Goal: Information Seeking & Learning: Learn about a topic

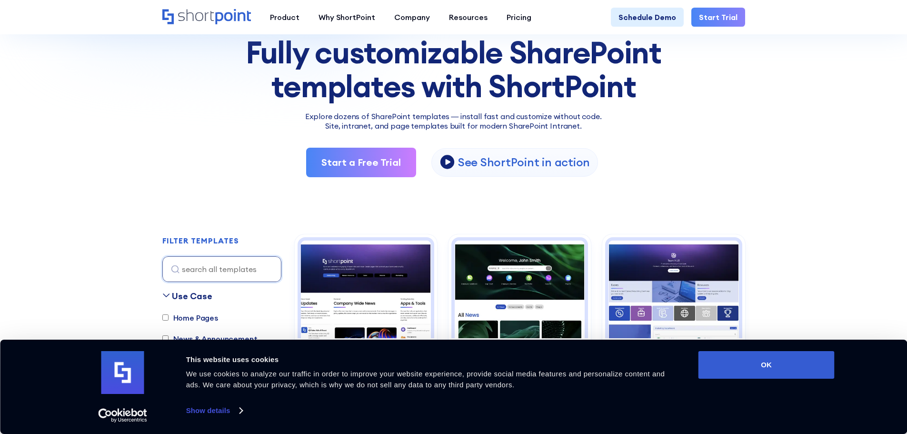
scroll to position [95, 0]
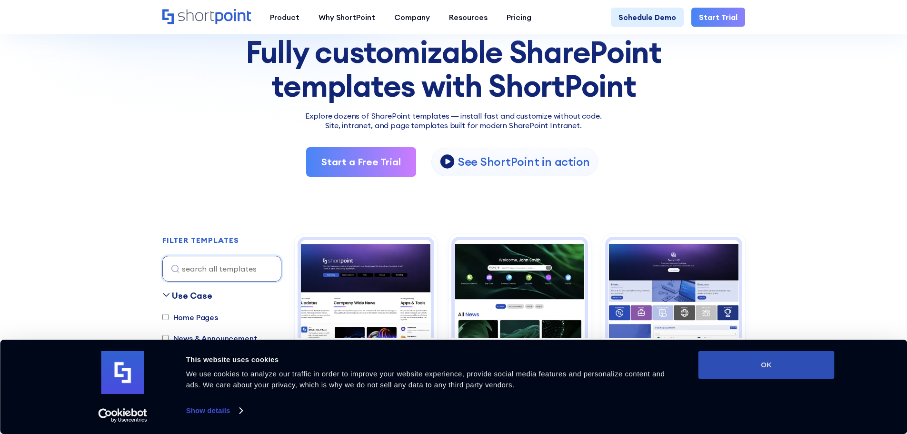
click at [750, 360] on button "OK" at bounding box center [767, 365] width 136 height 28
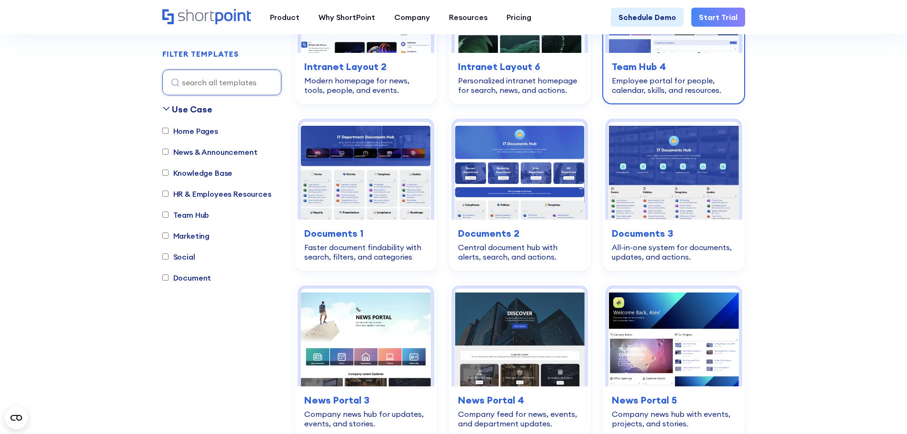
scroll to position [381, 0]
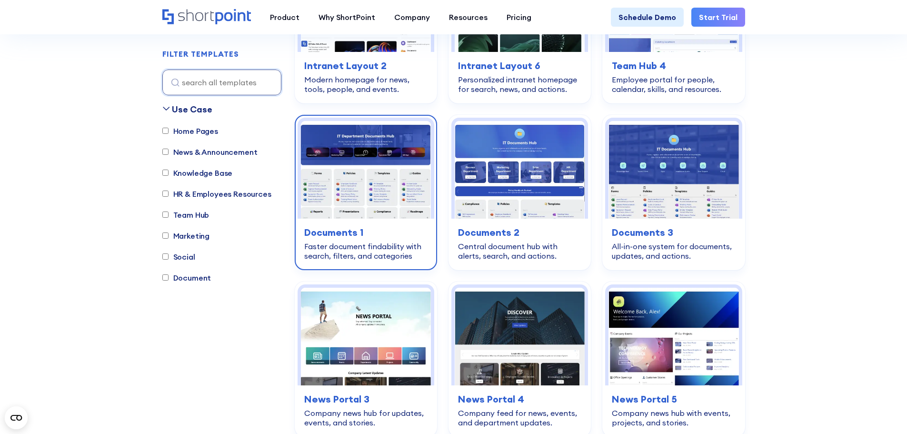
click at [359, 196] on img at bounding box center [366, 170] width 130 height 98
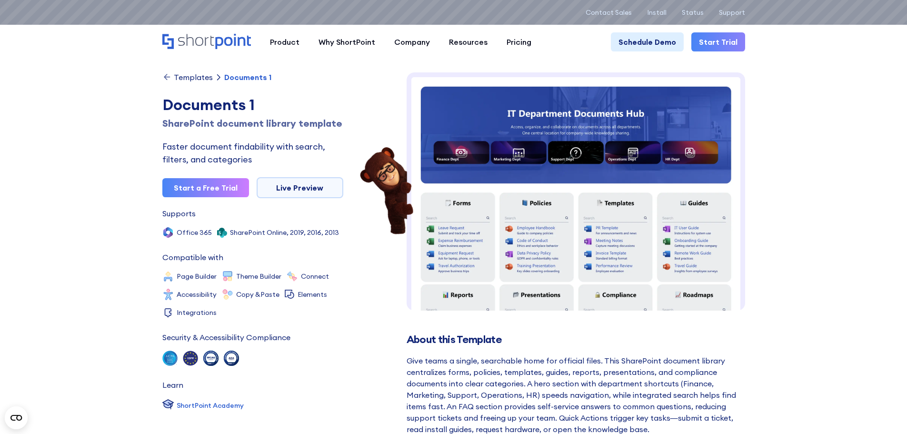
click at [358, 191] on img at bounding box center [386, 191] width 57 height 91
drag, startPoint x: 197, startPoint y: 229, endPoint x: 220, endPoint y: 239, distance: 24.5
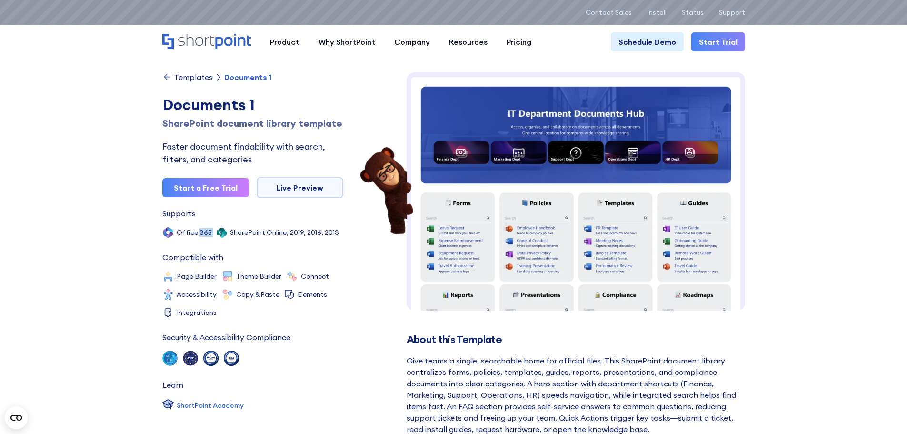
click at [220, 239] on div "Categories Documents Supports Office 365 SharePoint Online, 2019, 2016, 2013 Co…" at bounding box center [252, 311] width 181 height 203
click at [296, 184] on link "Live Preview" at bounding box center [300, 187] width 87 height 21
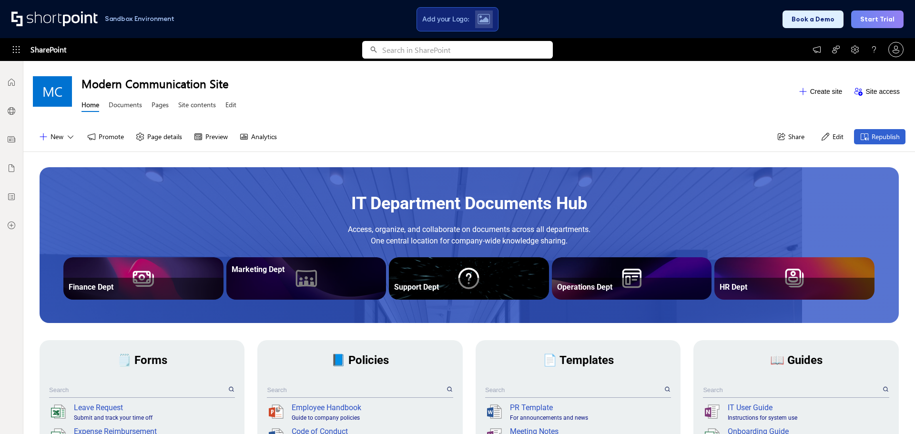
click at [301, 282] on div at bounding box center [306, 289] width 154 height 21
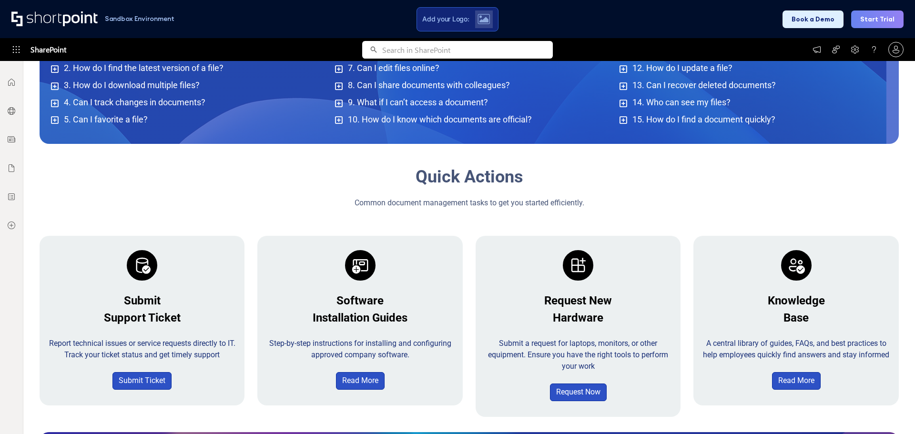
scroll to position [857, 0]
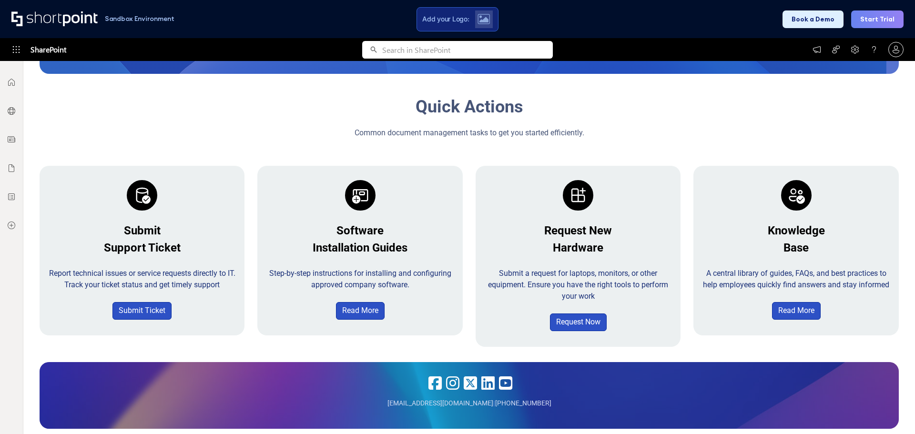
click at [143, 246] on span "Support Ticket" at bounding box center [142, 247] width 77 height 13
click at [140, 314] on link "Submit Ticket" at bounding box center [141, 311] width 59 height 18
click at [141, 313] on link "Submit Ticket" at bounding box center [141, 311] width 59 height 18
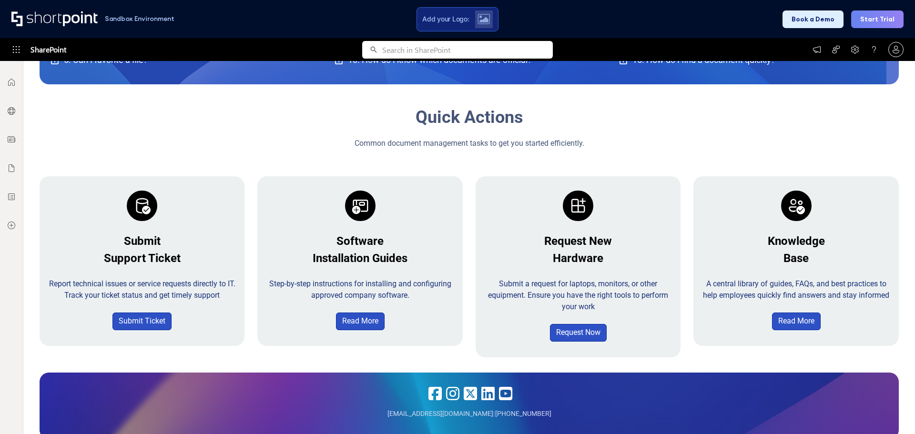
scroll to position [825, 0]
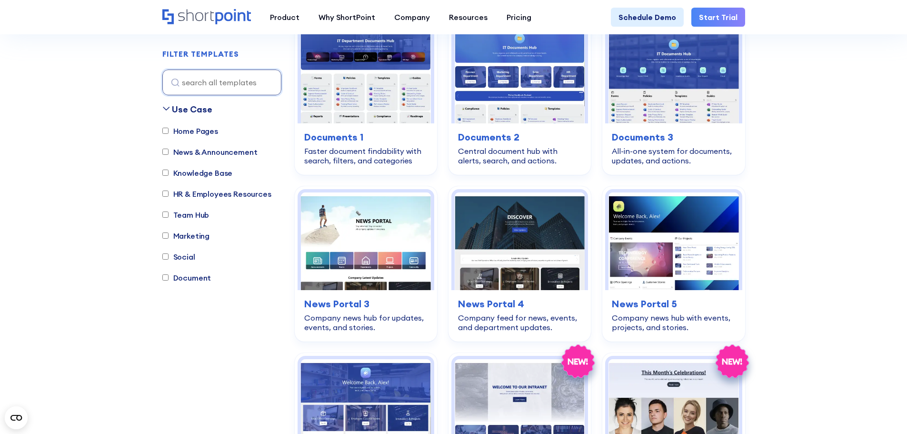
scroll to position [95, 0]
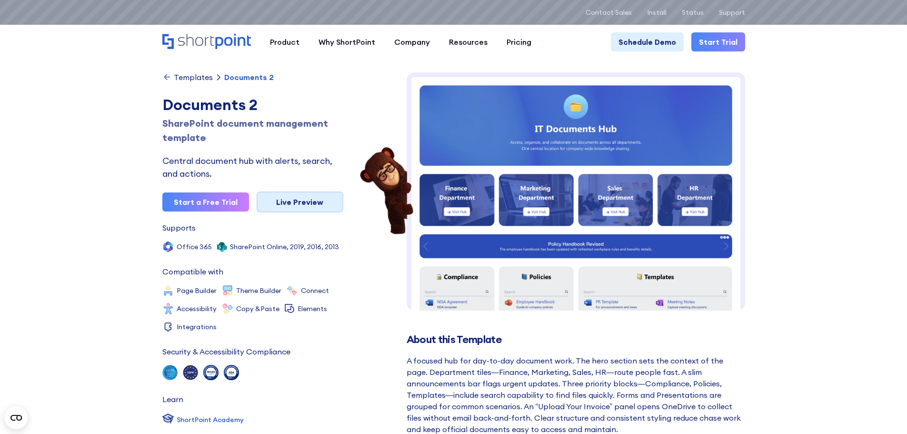
click at [292, 204] on link "Live Preview" at bounding box center [300, 201] width 87 height 21
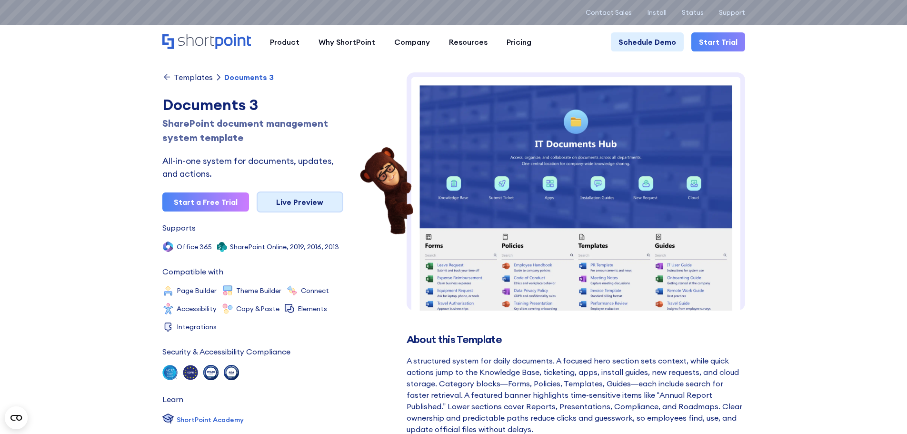
click at [287, 205] on link "Live Preview" at bounding box center [300, 201] width 87 height 21
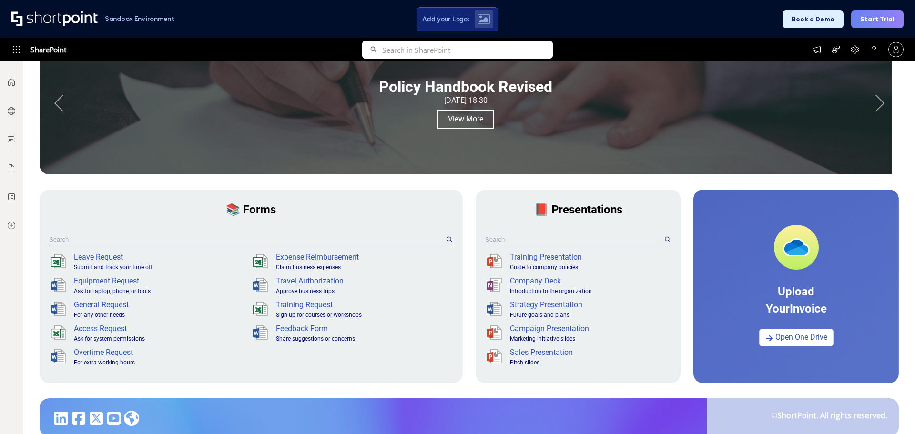
scroll to position [686, 0]
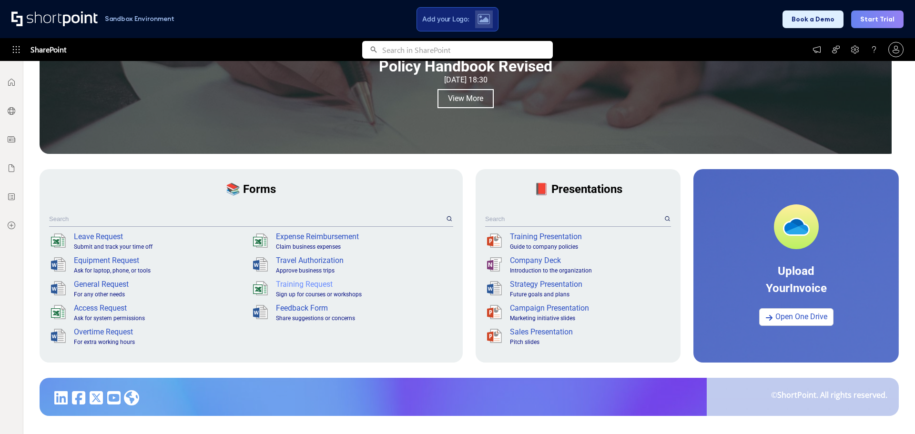
click at [313, 285] on div "Training Request" at bounding box center [363, 284] width 175 height 11
click at [304, 311] on div "Feedback Form" at bounding box center [363, 307] width 175 height 11
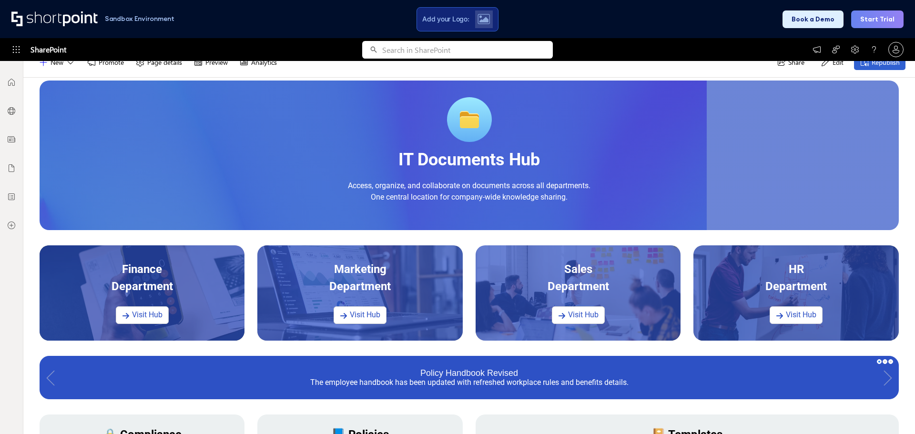
scroll to position [0, 0]
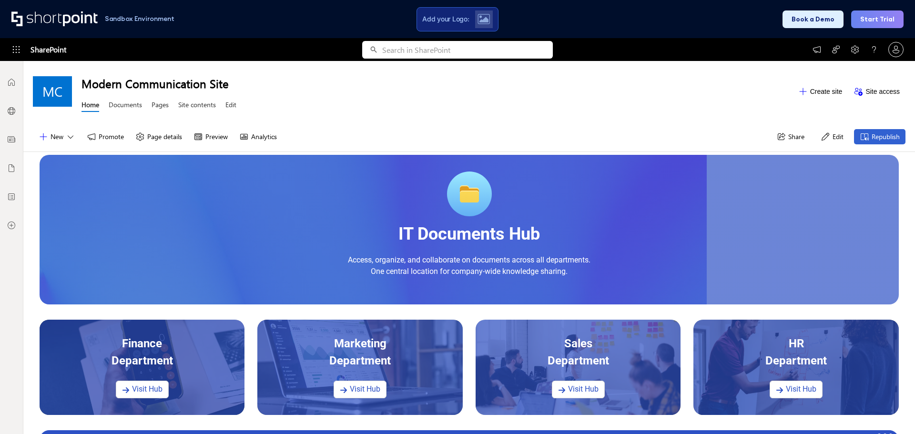
click at [173, 374] on div "Department" at bounding box center [142, 366] width 190 height 29
click at [147, 388] on link "Visit Hub" at bounding box center [142, 390] width 53 height 18
click at [346, 389] on link "Visit Hub" at bounding box center [359, 390] width 53 height 18
click at [584, 388] on link "Visit Hub" at bounding box center [578, 390] width 53 height 18
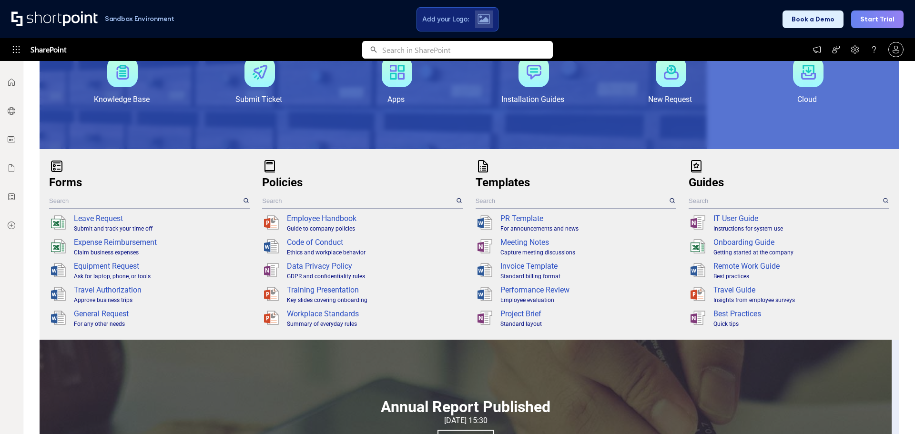
scroll to position [231, 0]
